Goal: Understand process/instructions: Learn how to perform a task or action

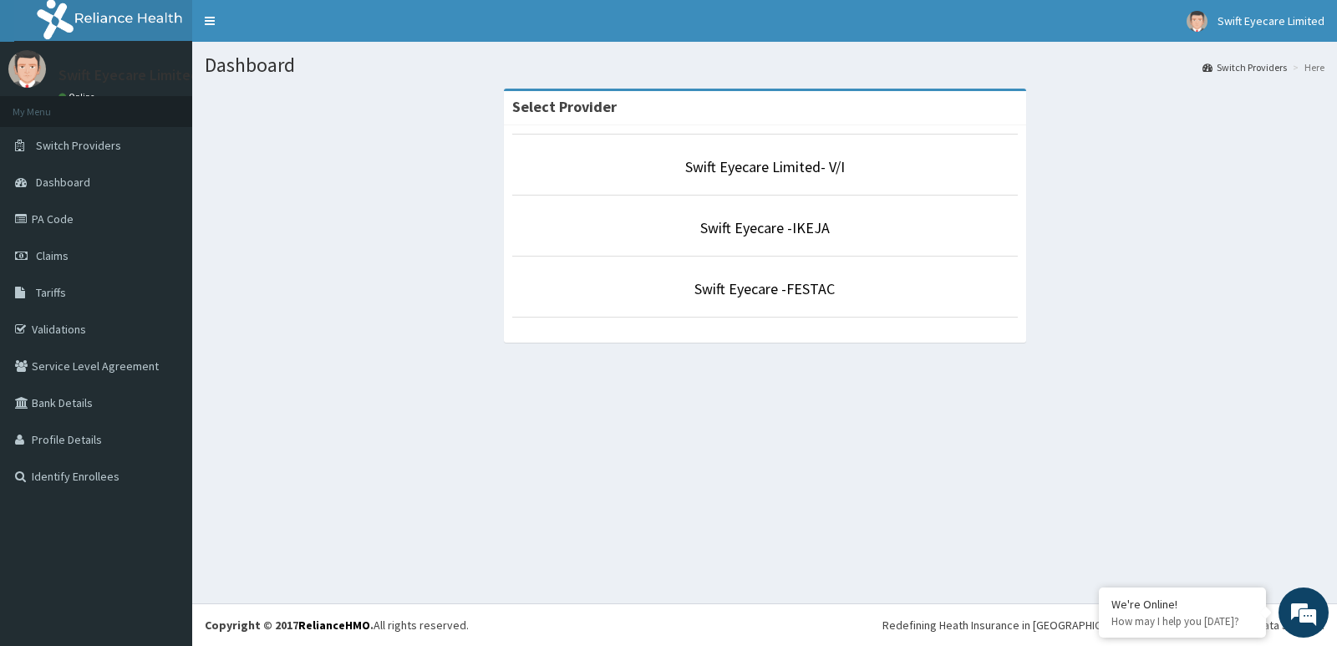
click at [662, 229] on p "Swift Eyecare -IKEJA" at bounding box center [765, 228] width 506 height 22
click at [744, 234] on link "Swift Eyecare -IKEJA" at bounding box center [765, 227] width 130 height 19
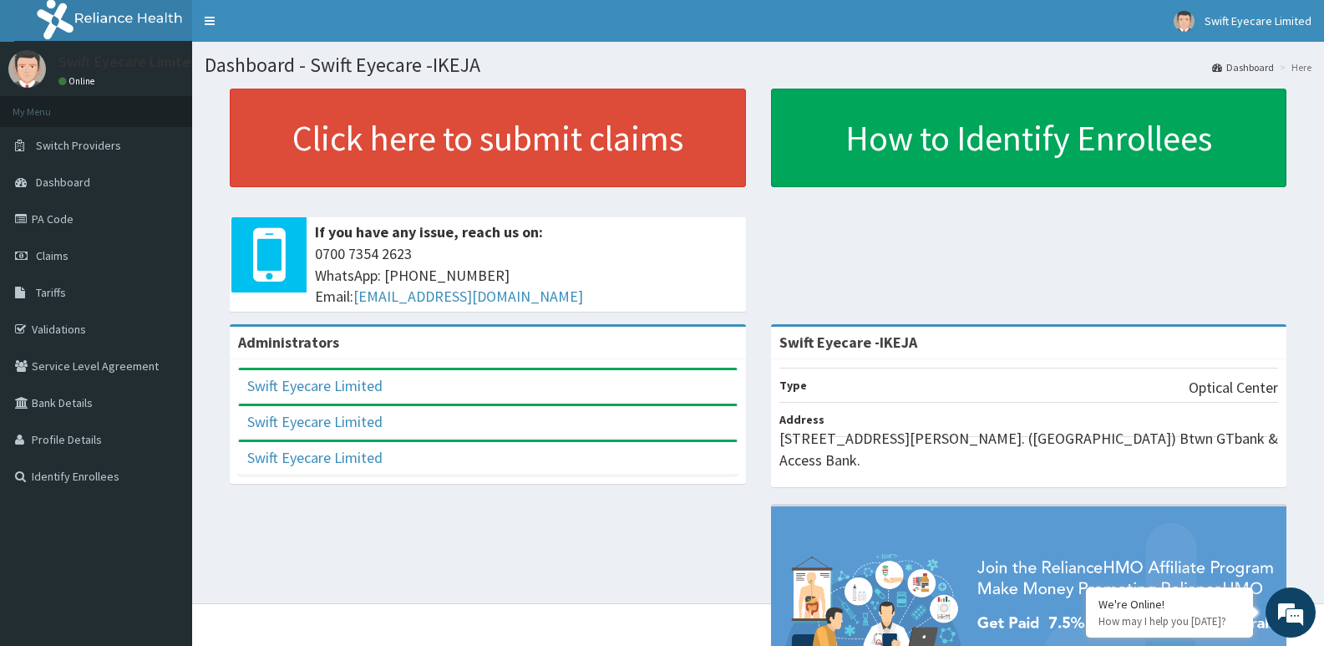
click at [626, 497] on div "Administrators Swift Eyecare Limited Full Name Swift Eyecare Limited Email Addr…" at bounding box center [487, 412] width 541 height 176
click at [84, 205] on link "PA Code" at bounding box center [96, 219] width 192 height 37
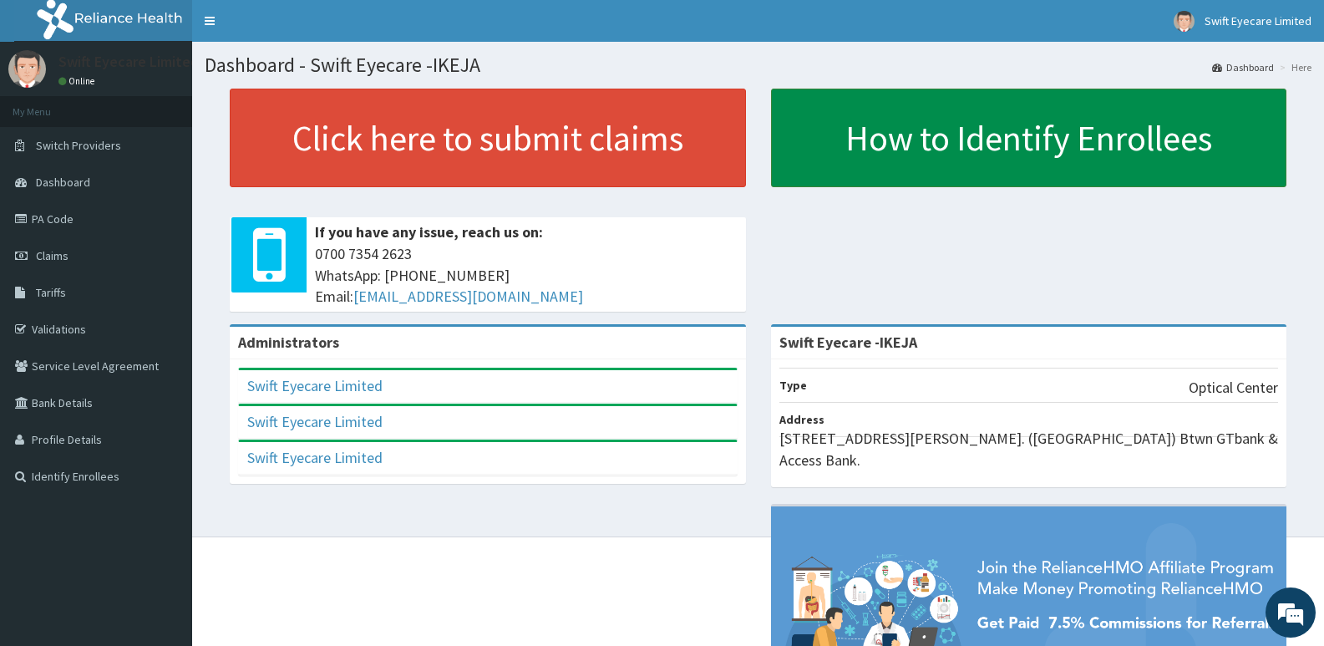
click at [1043, 112] on link "How to Identify Enrollees" at bounding box center [1029, 138] width 516 height 99
